Goal: Task Accomplishment & Management: Complete application form

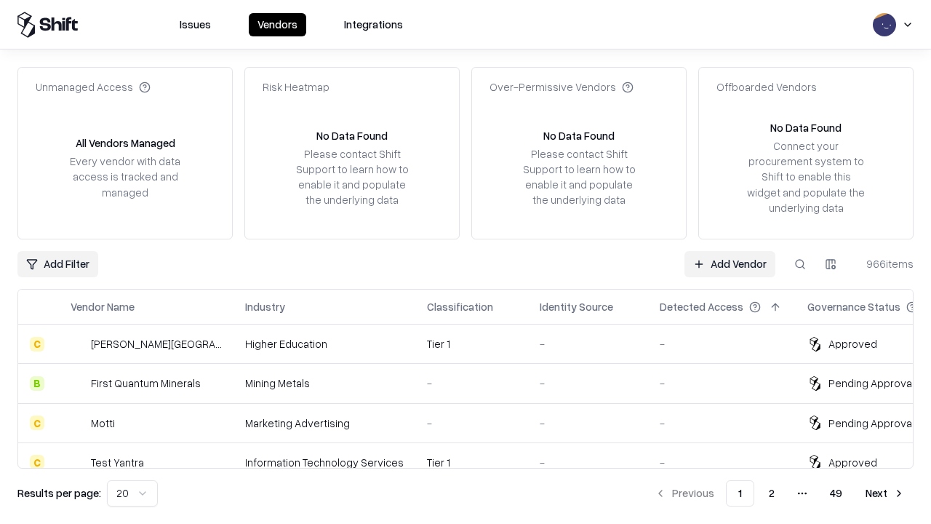
click at [730, 263] on link "Add Vendor" at bounding box center [730, 264] width 91 height 26
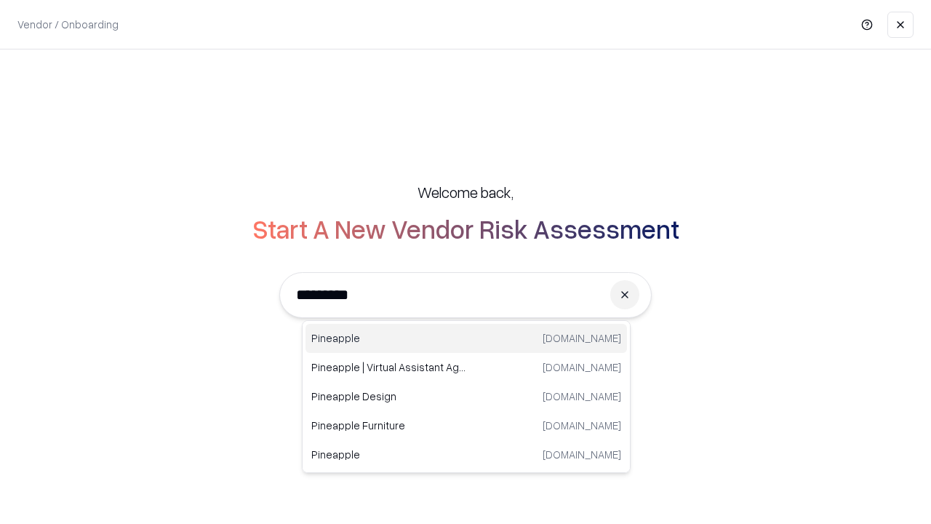
click at [466, 338] on div "Pineapple pineappleenergy.com" at bounding box center [467, 338] width 322 height 29
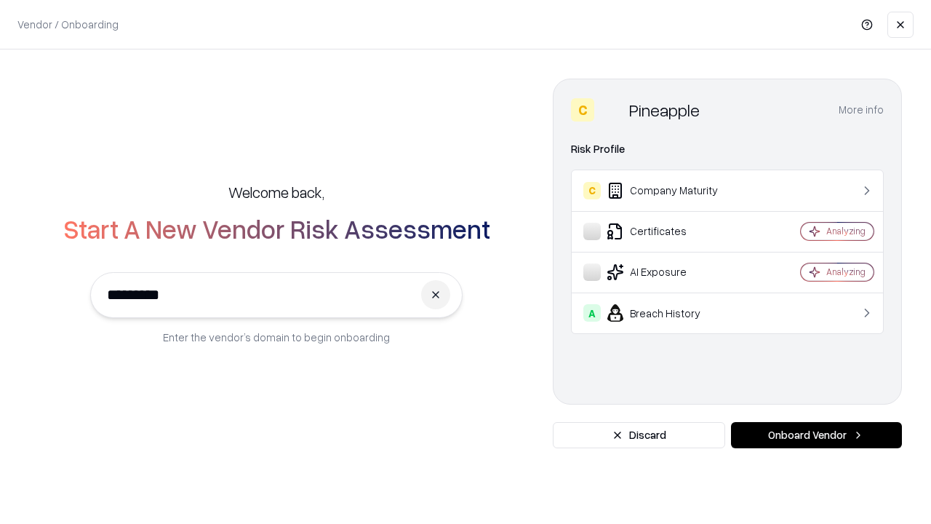
type input "*********"
click at [816, 435] on button "Onboard Vendor" at bounding box center [816, 435] width 171 height 26
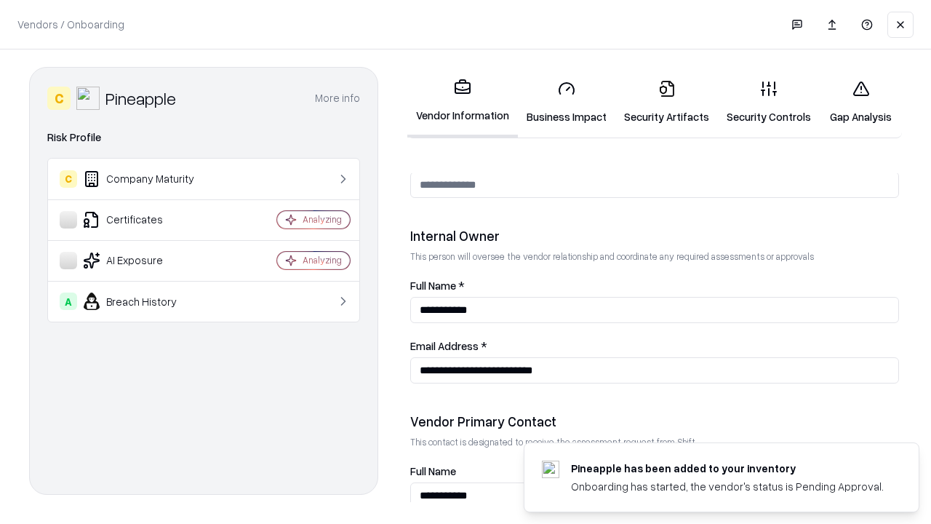
scroll to position [754, 0]
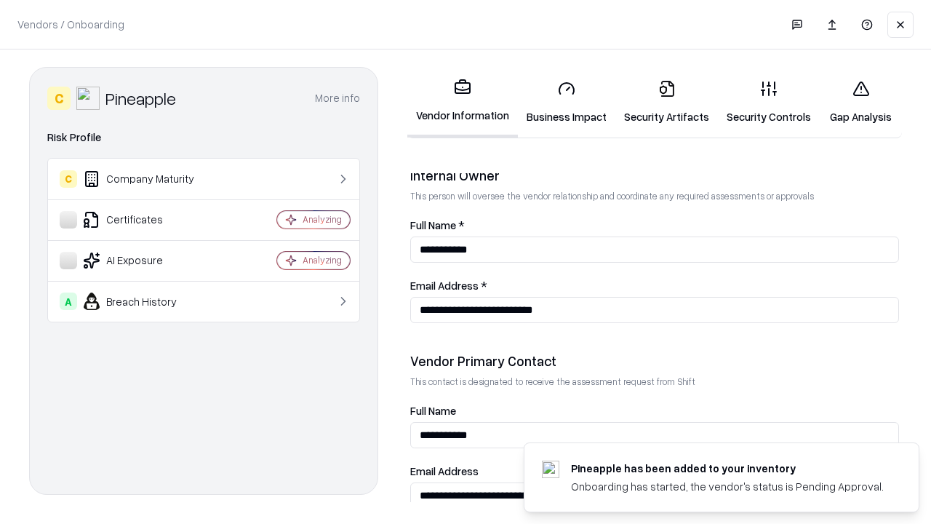
click at [567, 102] on link "Business Impact" at bounding box center [566, 102] width 97 height 68
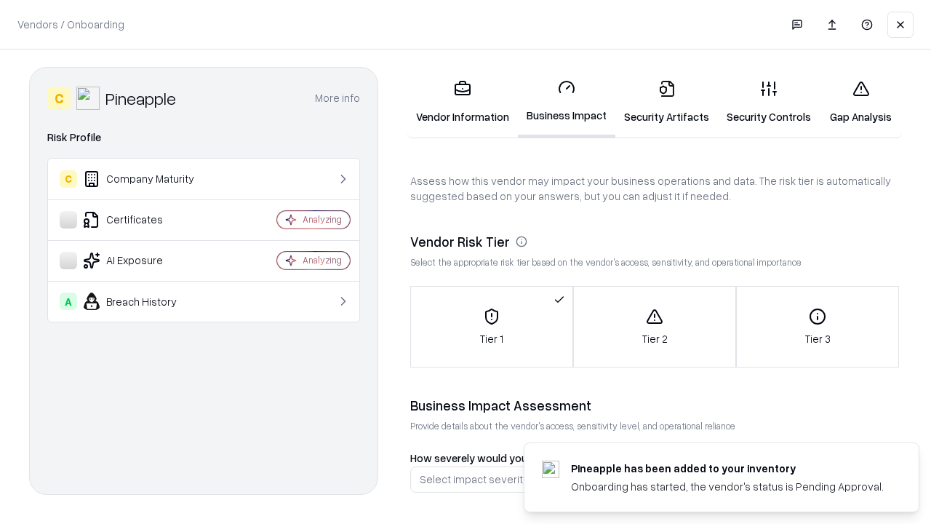
click at [666, 102] on link "Security Artifacts" at bounding box center [666, 102] width 103 height 68
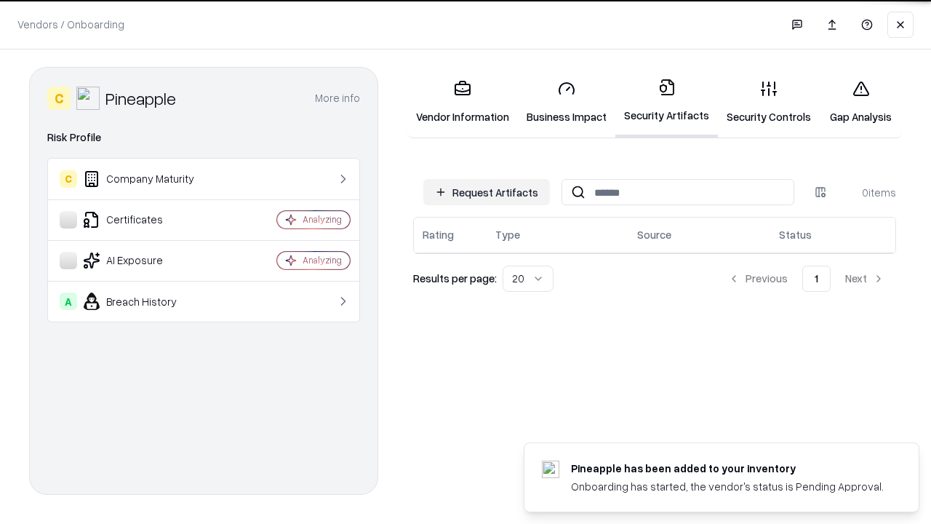
click at [487, 192] on button "Request Artifacts" at bounding box center [486, 192] width 127 height 26
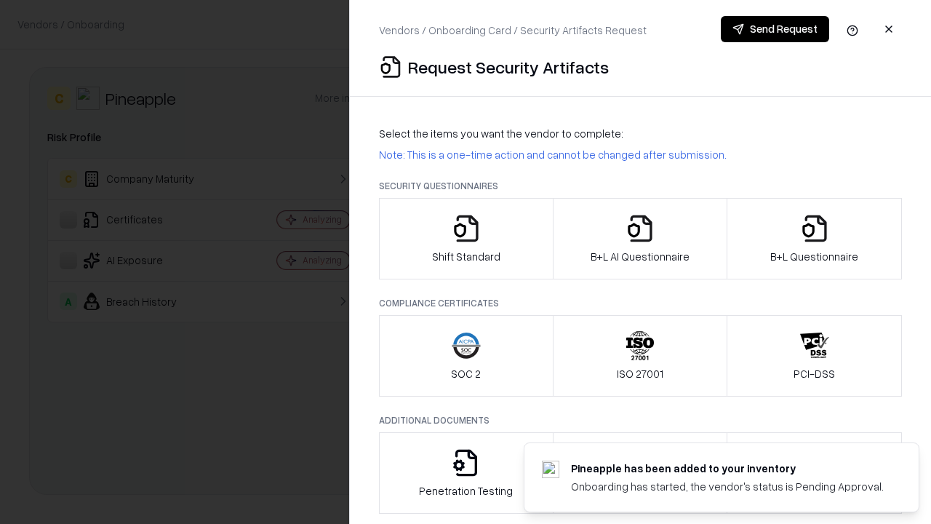
click at [466, 239] on icon "button" at bounding box center [466, 228] width 29 height 29
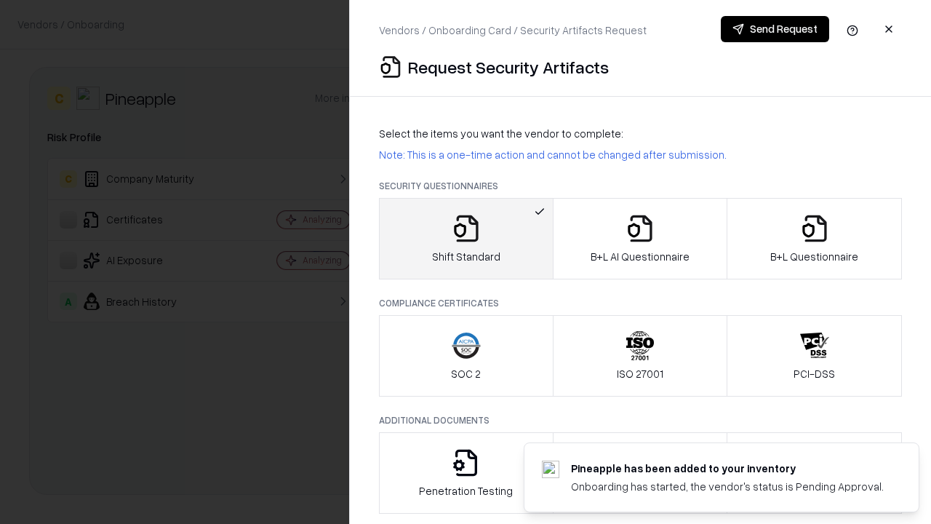
click at [775, 29] on button "Send Request" at bounding box center [775, 29] width 108 height 26
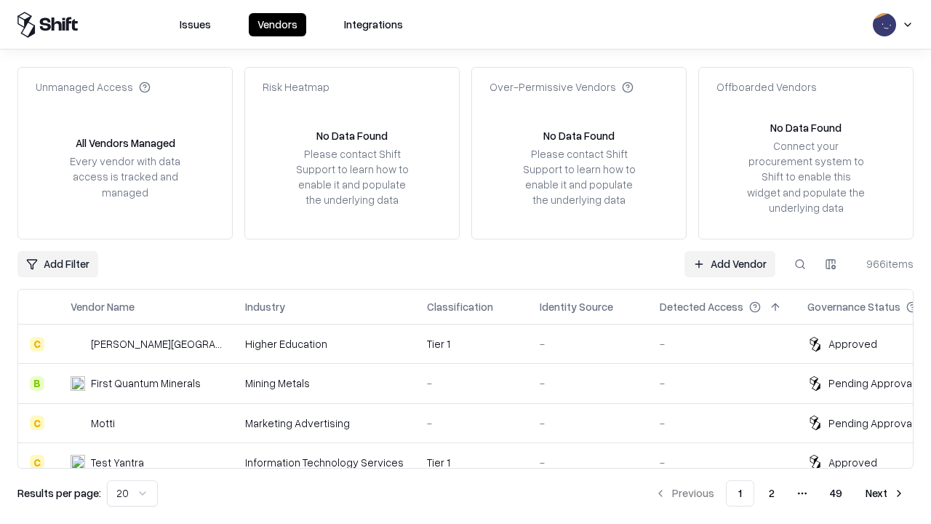
click at [800, 263] on button at bounding box center [800, 264] width 26 height 26
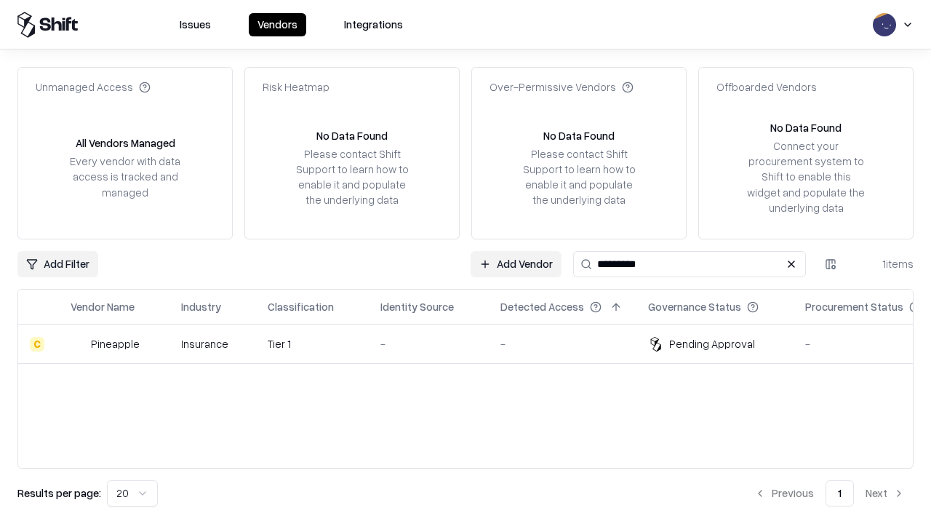
type input "*********"
click at [474, 343] on div "-" at bounding box center [428, 343] width 97 height 15
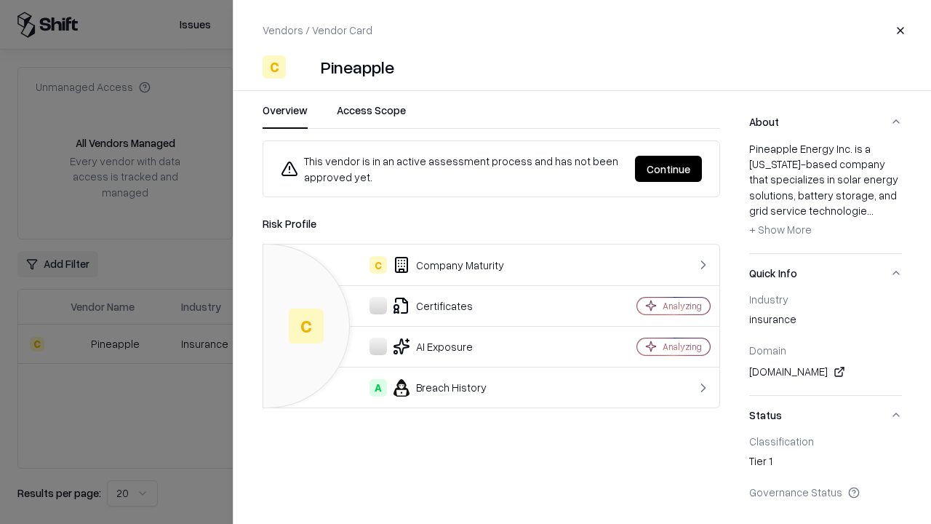
click at [669, 169] on button "Continue" at bounding box center [668, 169] width 67 height 26
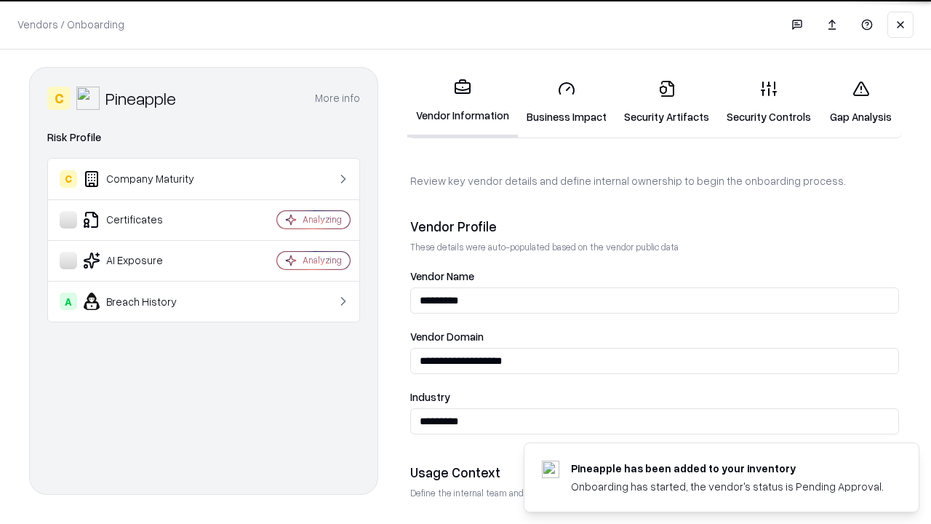
click at [666, 102] on link "Security Artifacts" at bounding box center [666, 102] width 103 height 68
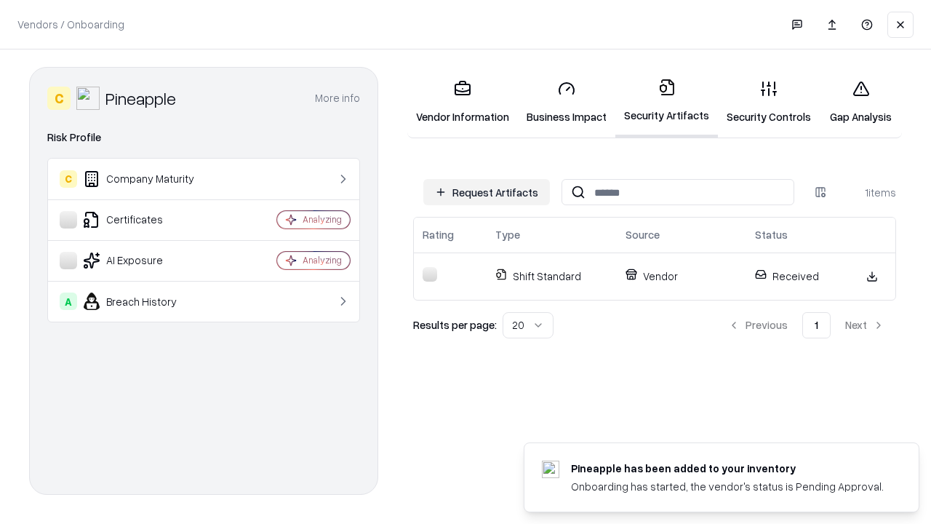
click at [769, 102] on link "Security Controls" at bounding box center [769, 102] width 102 height 68
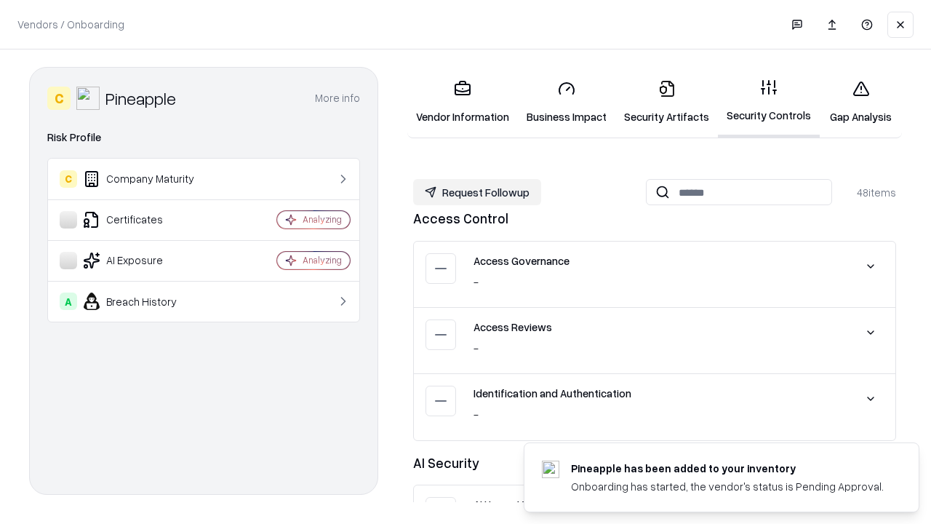
click at [477, 192] on button "Request Followup" at bounding box center [477, 192] width 128 height 26
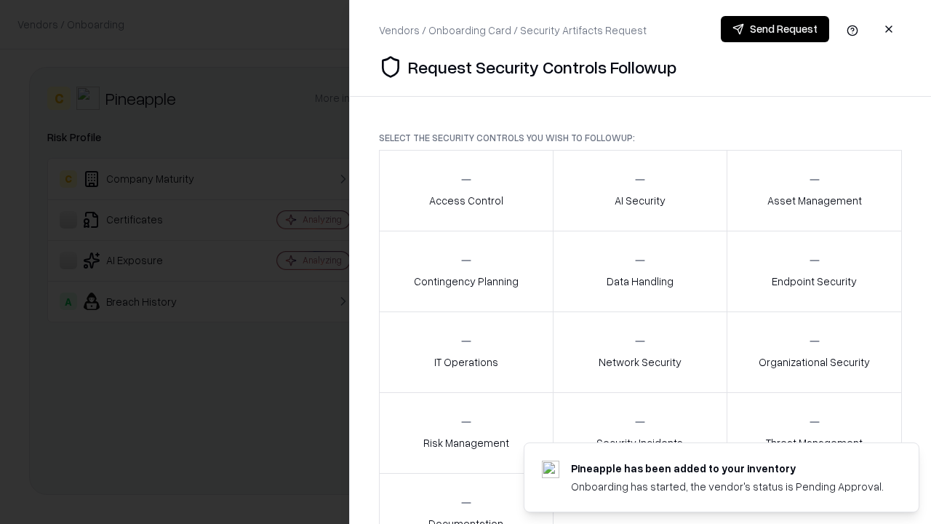
click at [466, 191] on div "Access Control" at bounding box center [466, 190] width 74 height 36
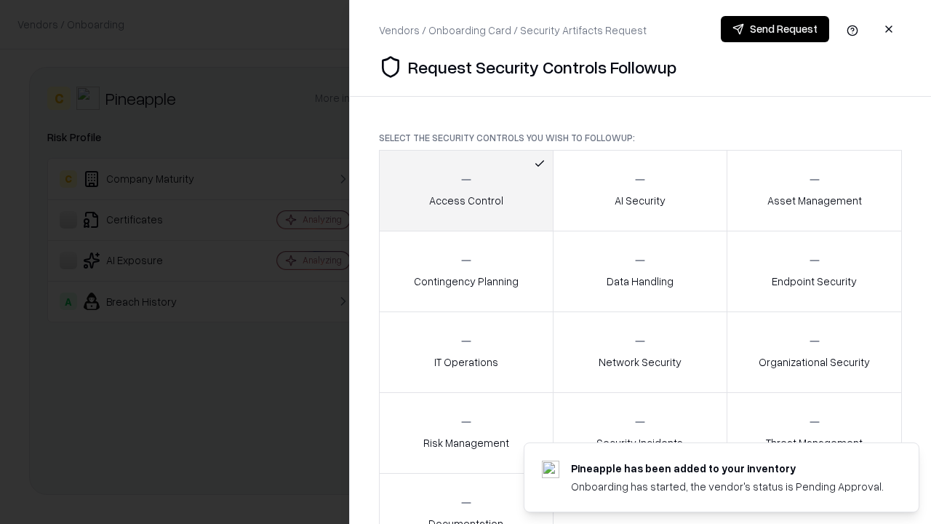
click at [775, 29] on button "Send Request" at bounding box center [775, 29] width 108 height 26
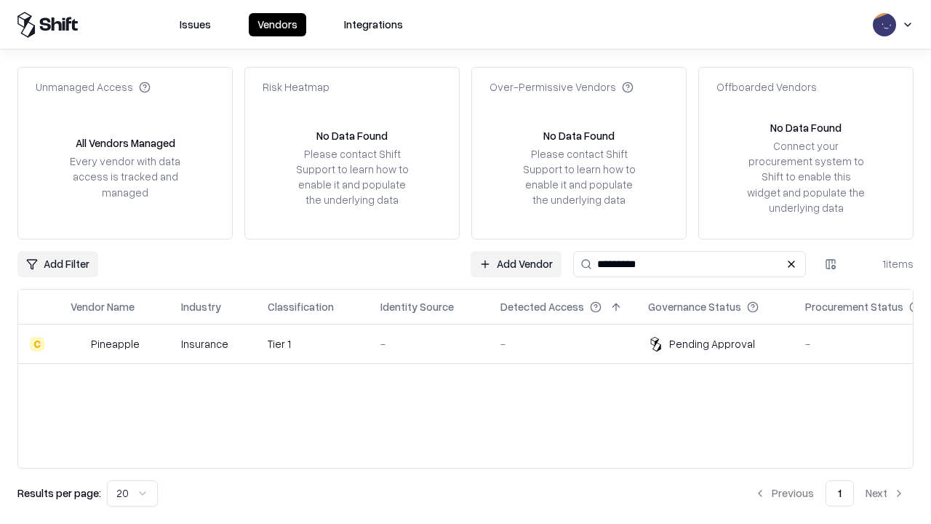
type input "*********"
click at [474, 343] on div "-" at bounding box center [428, 343] width 97 height 15
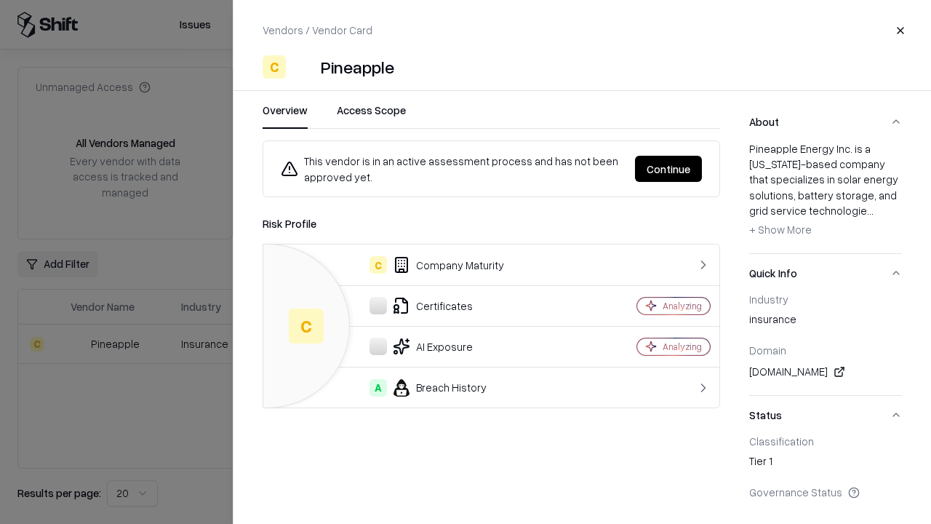
click at [669, 169] on button "Continue" at bounding box center [668, 169] width 67 height 26
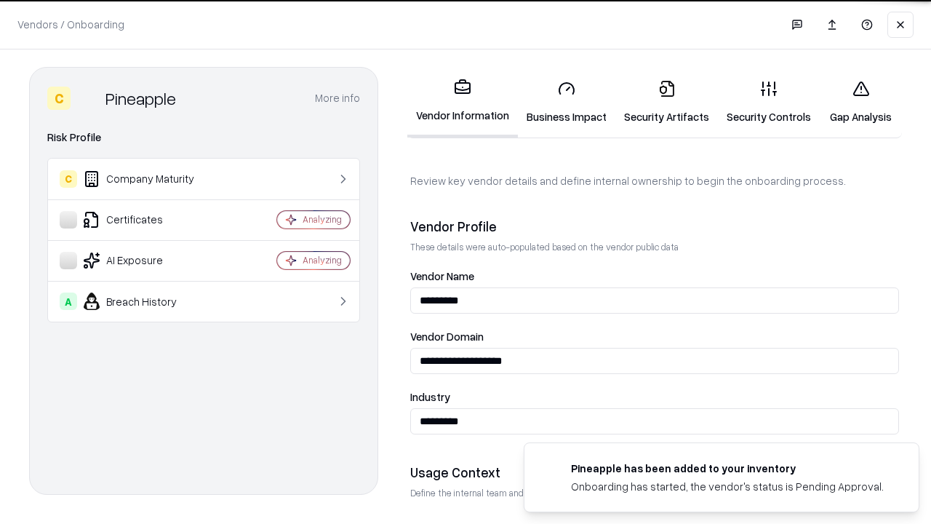
click at [861, 102] on link "Gap Analysis" at bounding box center [861, 102] width 82 height 68
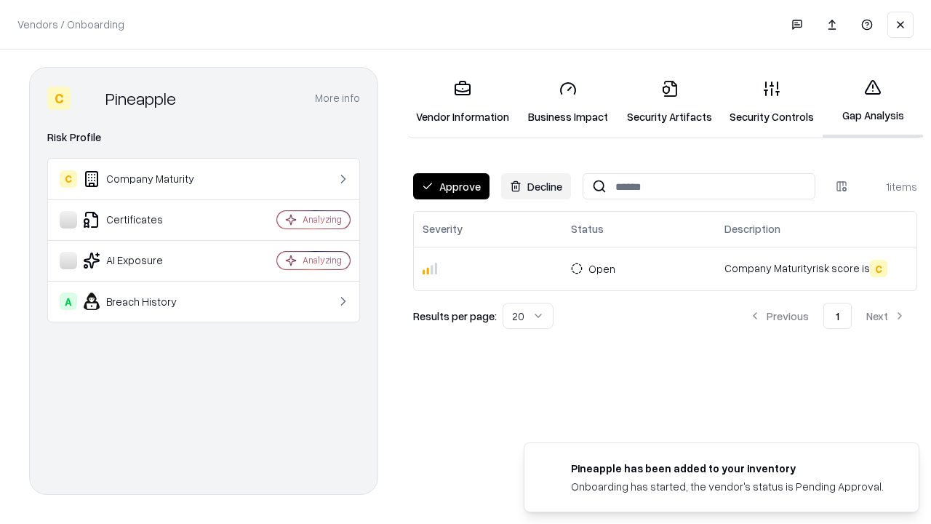
click at [451, 186] on button "Approve" at bounding box center [451, 186] width 76 height 26
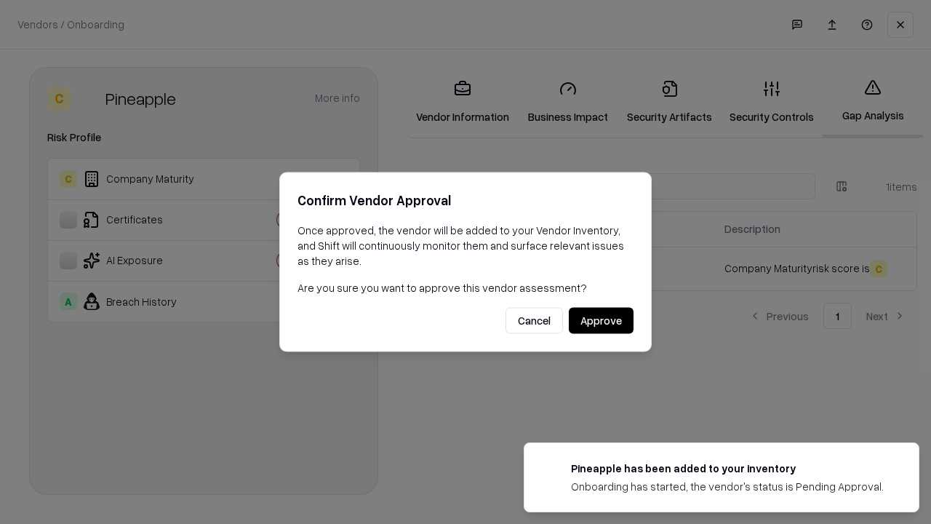
click at [601, 320] on button "Approve" at bounding box center [601, 321] width 65 height 26
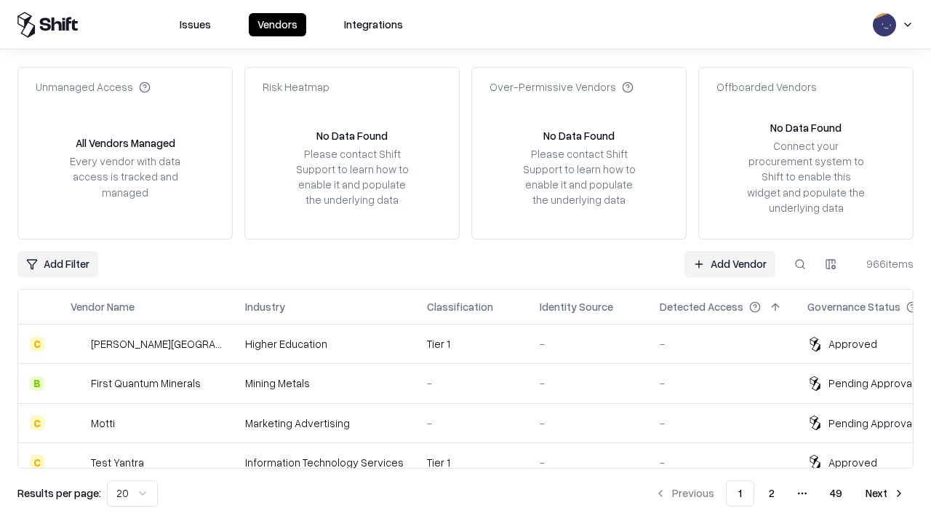
type input "*********"
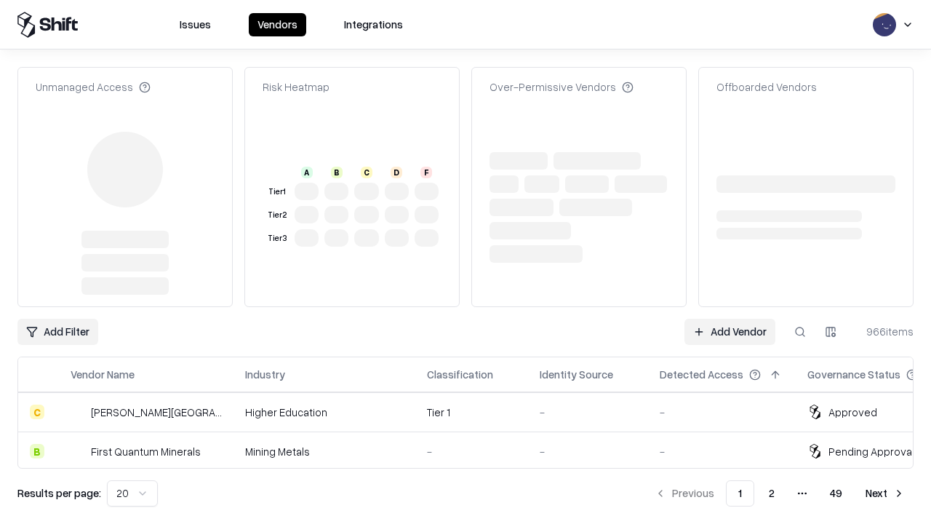
click at [730, 319] on link "Add Vendor" at bounding box center [730, 332] width 91 height 26
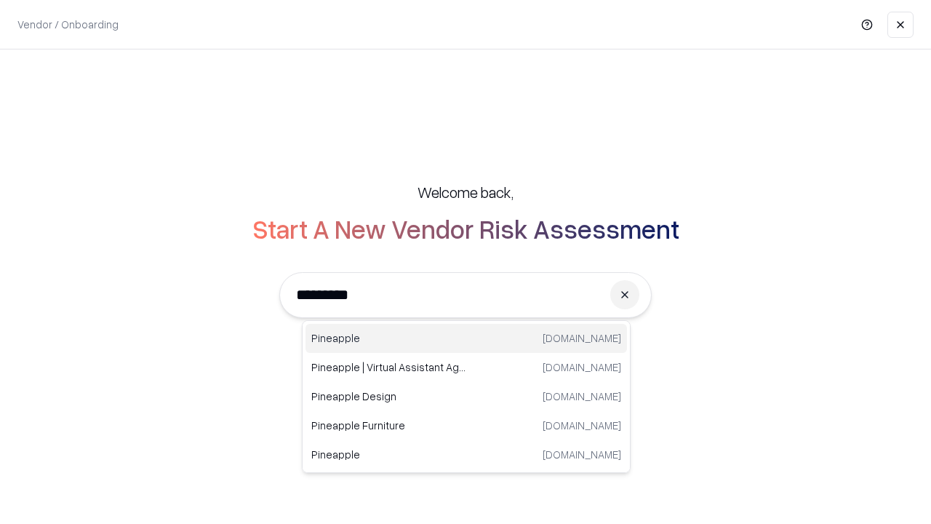
click at [466, 338] on div "Pineapple [DOMAIN_NAME]" at bounding box center [467, 338] width 322 height 29
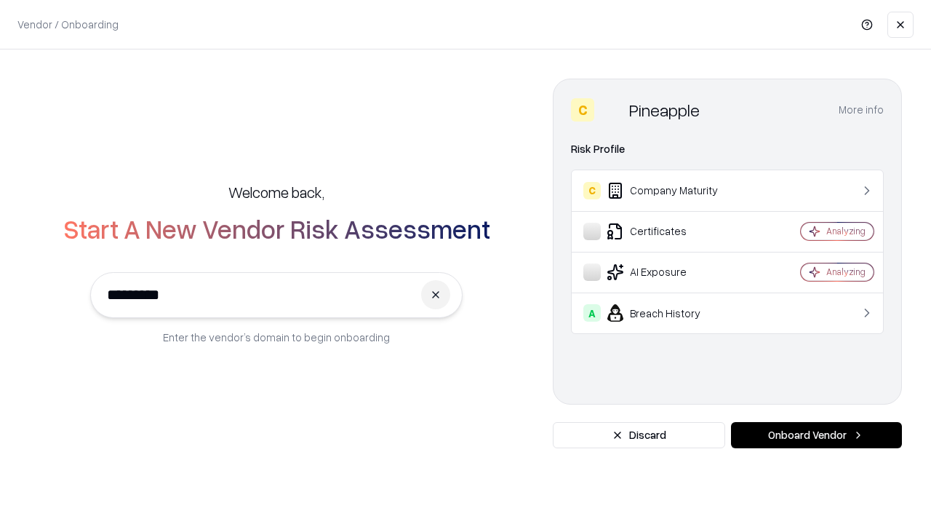
type input "*********"
click at [816, 435] on button "Onboard Vendor" at bounding box center [816, 435] width 171 height 26
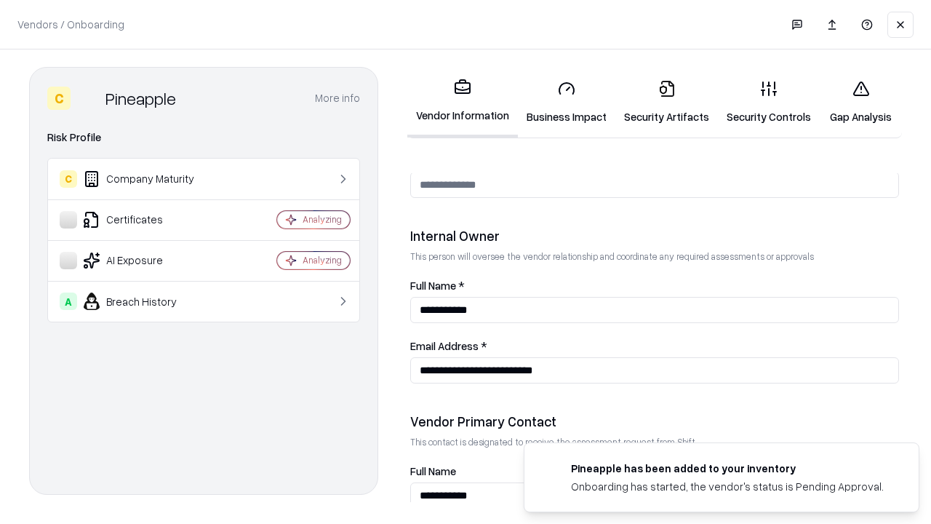
scroll to position [754, 0]
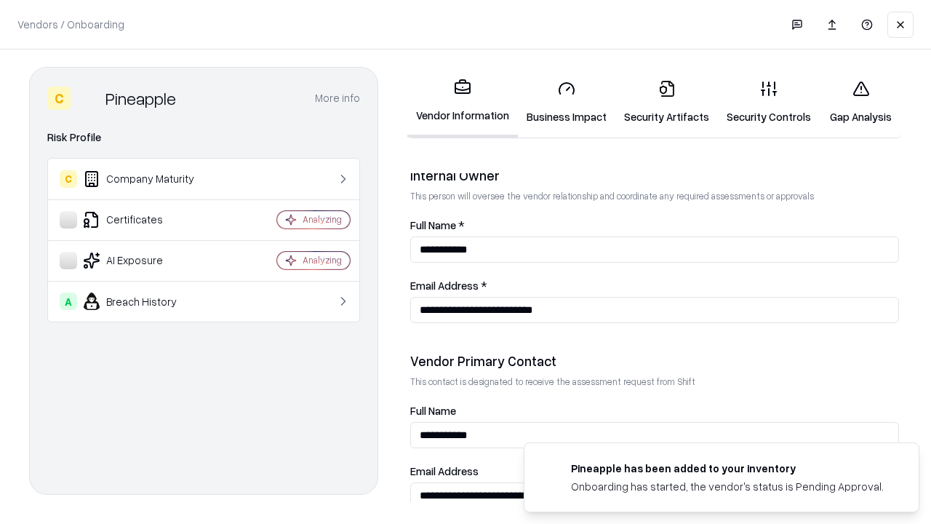
click at [861, 102] on link "Gap Analysis" at bounding box center [861, 102] width 82 height 68
